Goal: Find specific page/section: Find specific page/section

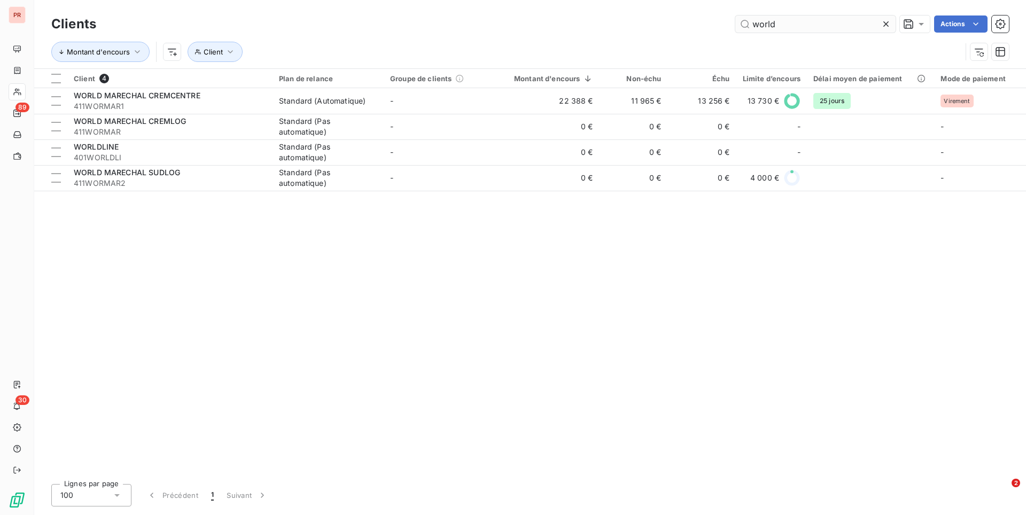
click at [778, 28] on input "world" at bounding box center [816, 24] width 160 height 17
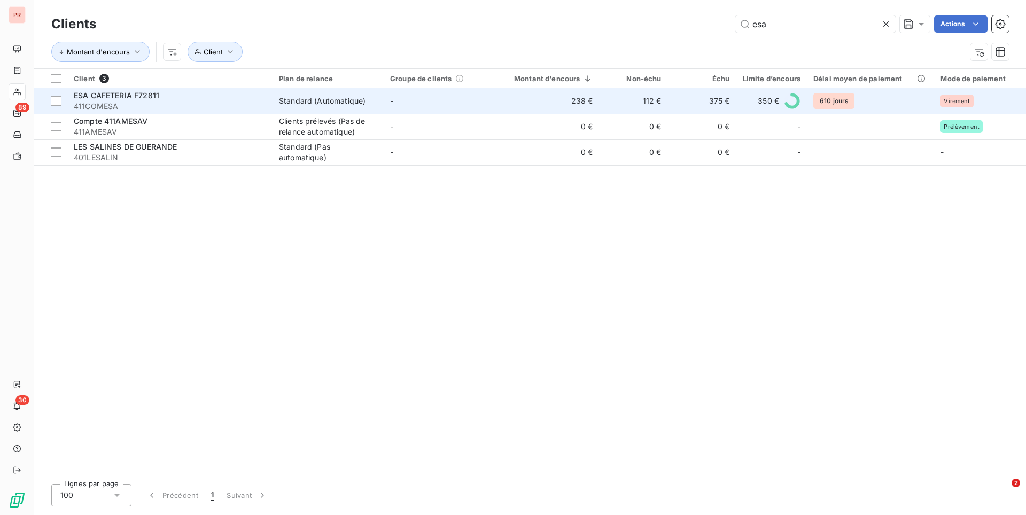
type input "esa"
click at [260, 106] on span "411COMESA" at bounding box center [170, 106] width 192 height 11
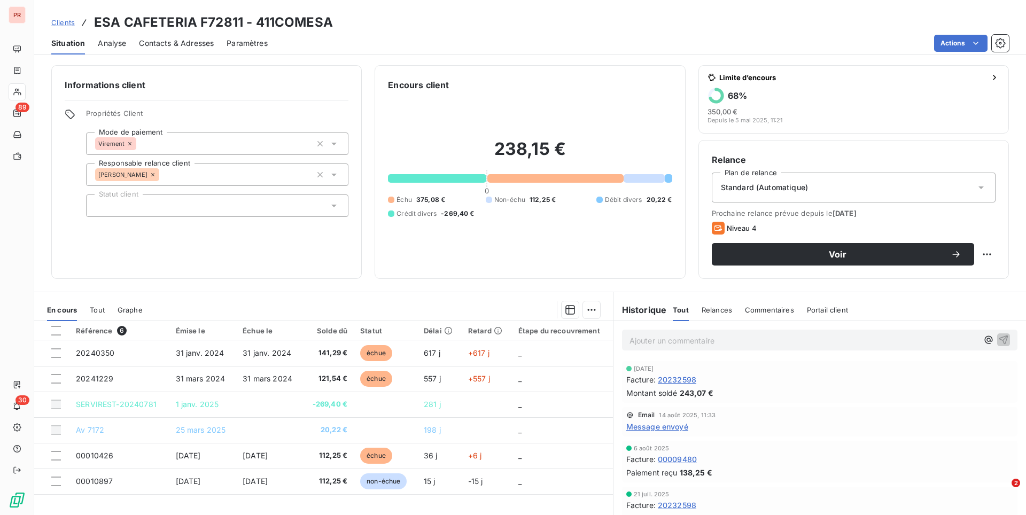
scroll to position [44, 0]
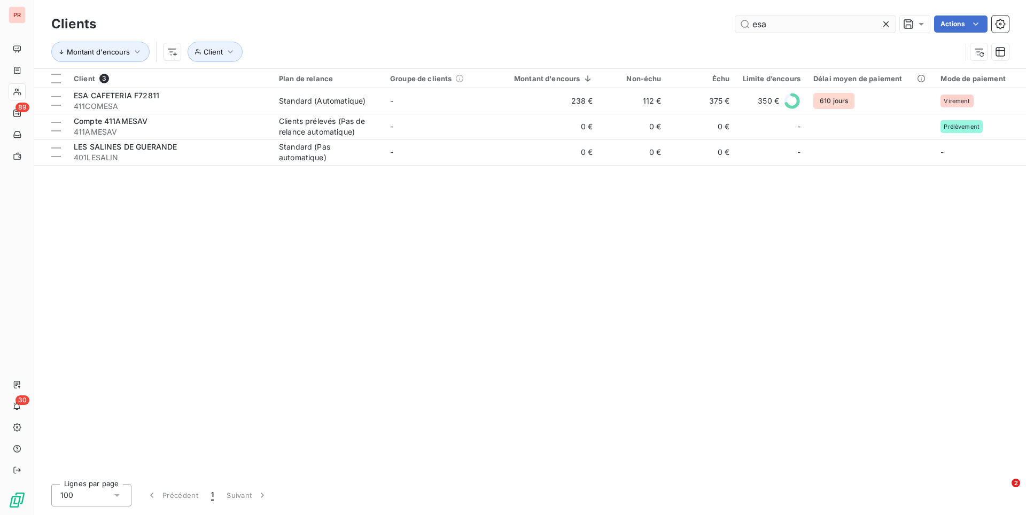
click at [774, 28] on input "esa" at bounding box center [816, 24] width 160 height 17
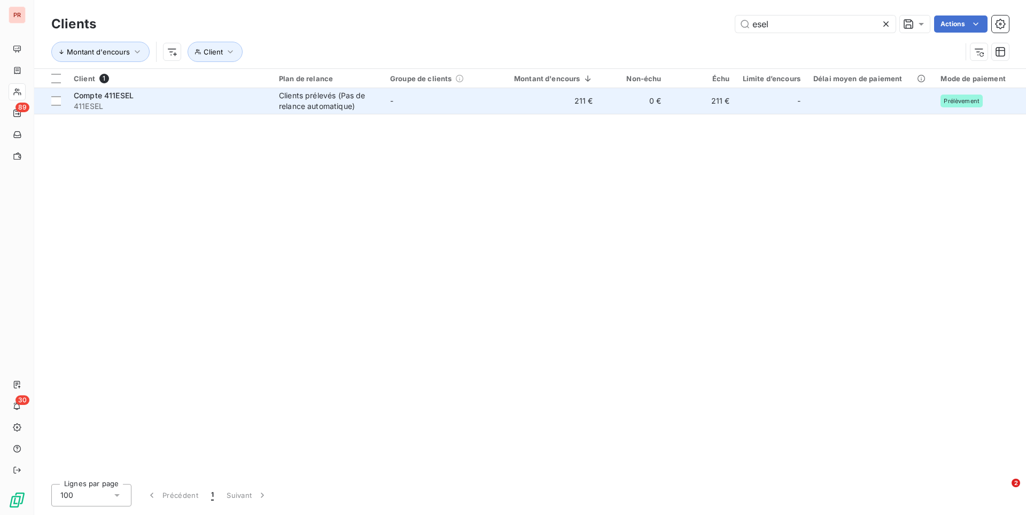
type input "esel"
click at [250, 107] on span "411ESEL" at bounding box center [170, 106] width 192 height 11
